Goal: Check status

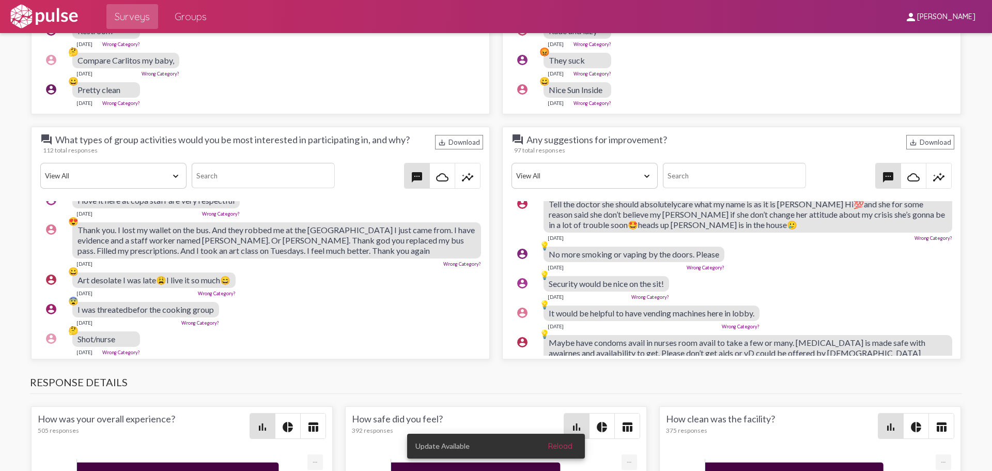
scroll to position [1950, 0]
